Goal: Find specific fact: Find specific fact

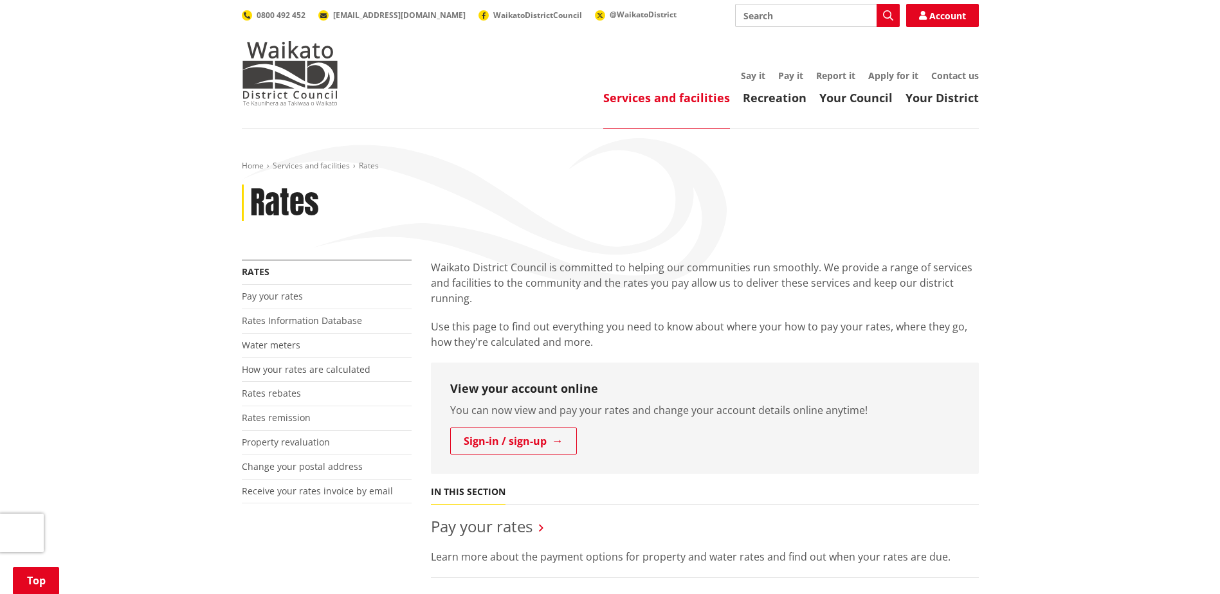
scroll to position [257, 0]
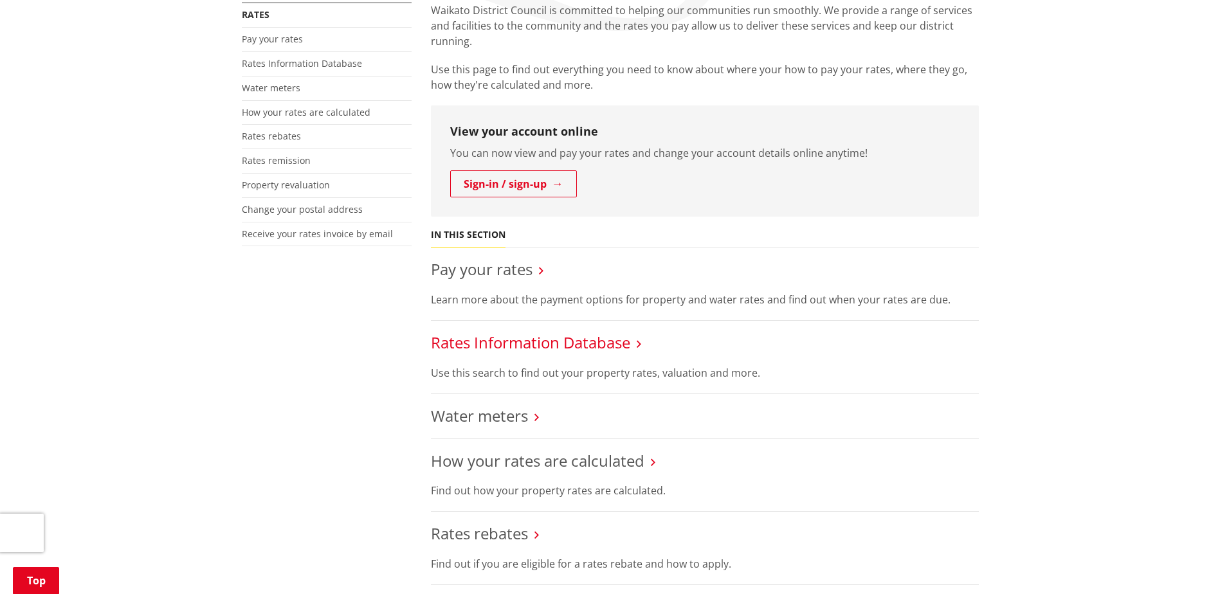
click at [608, 347] on link "Rates Information Database" at bounding box center [530, 342] width 199 height 21
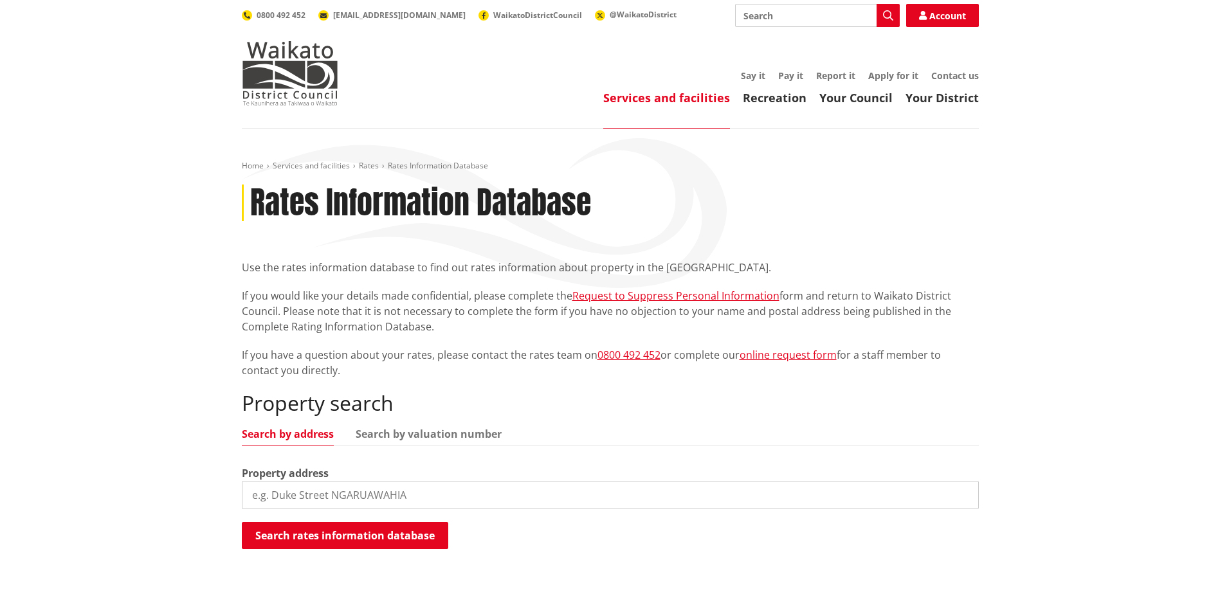
scroll to position [193, 0]
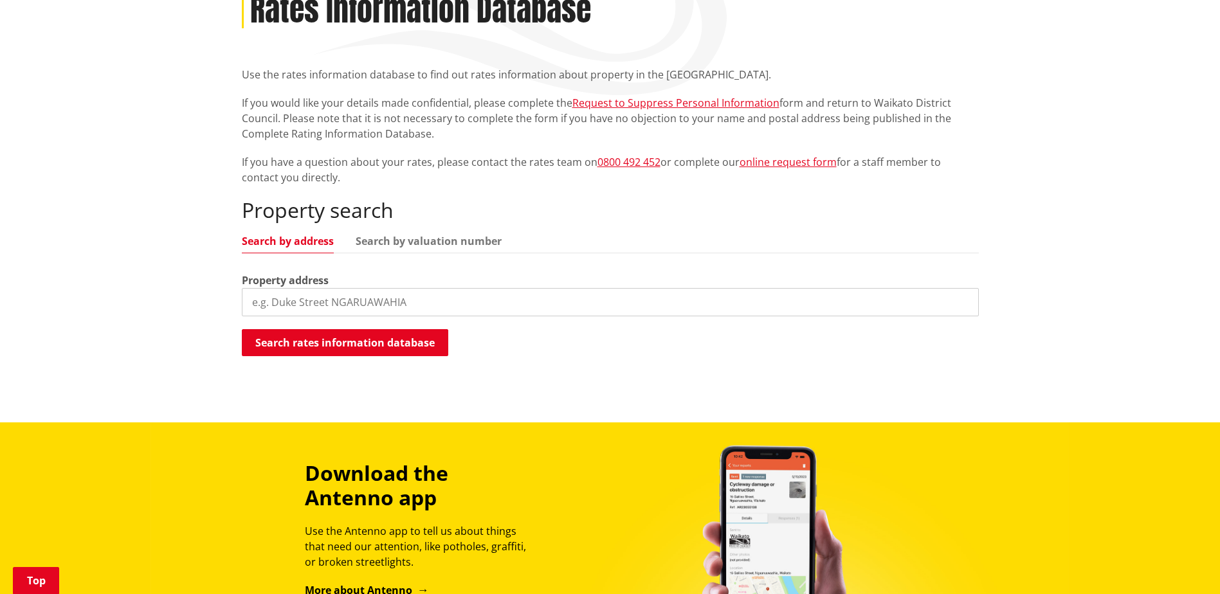
click at [508, 311] on input "search" at bounding box center [610, 302] width 737 height 28
type input "7 clendon court"
click at [412, 345] on button "Search rates information database" at bounding box center [345, 342] width 206 height 27
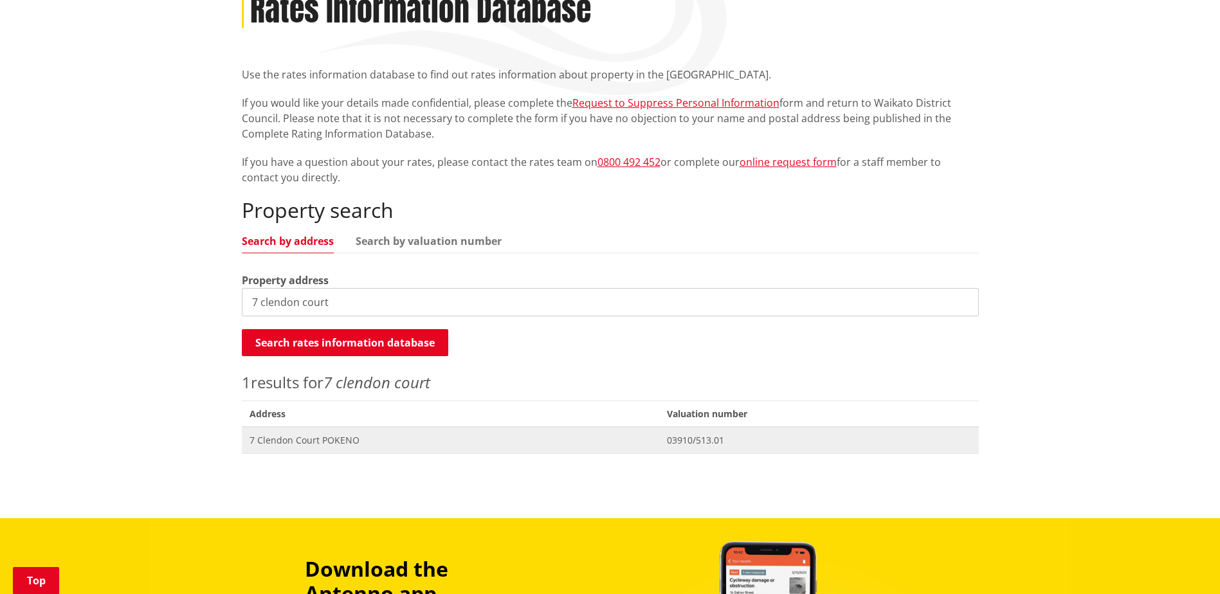
click at [438, 434] on span "7 Clendon Court POKENO" at bounding box center [451, 440] width 403 height 13
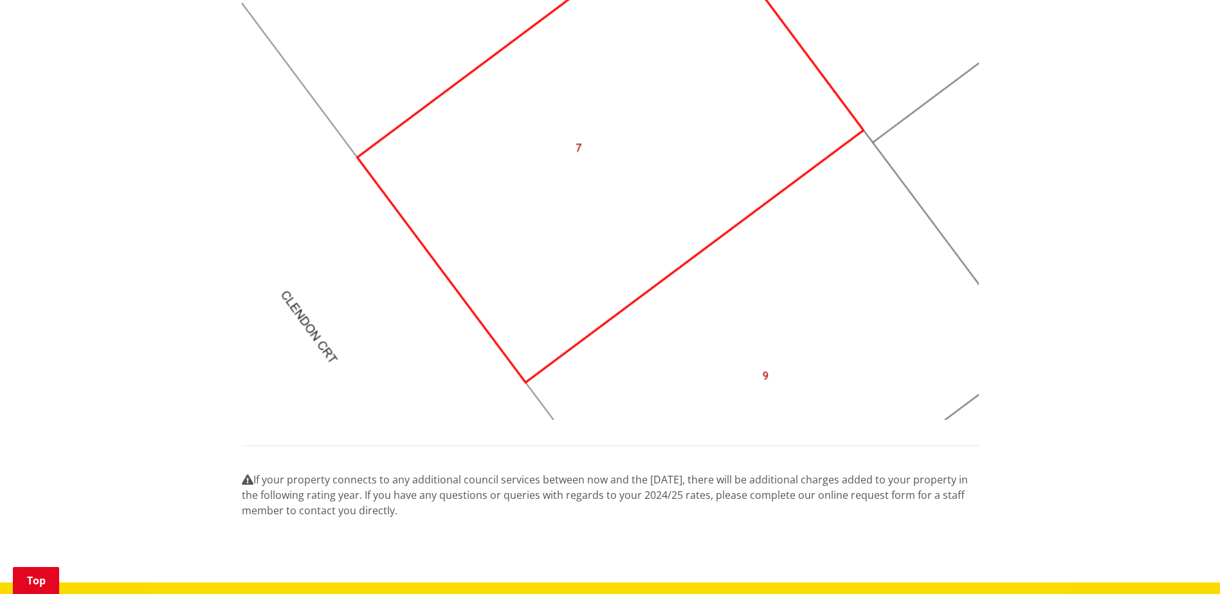
scroll to position [1415, 0]
